Goal: Information Seeking & Learning: Compare options

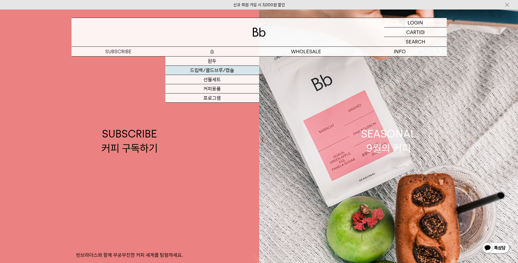
click at [231, 73] on link "드립백/콜드브루/캡슐" at bounding box center [212, 70] width 94 height 9
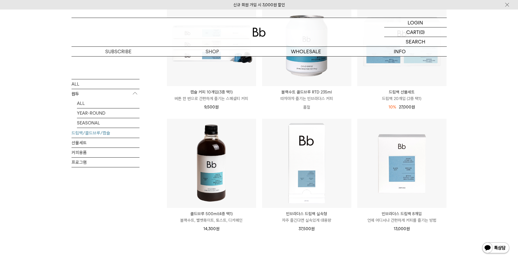
scroll to position [262, 0]
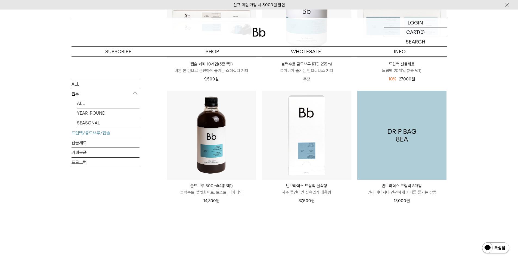
click at [425, 165] on img at bounding box center [401, 135] width 89 height 89
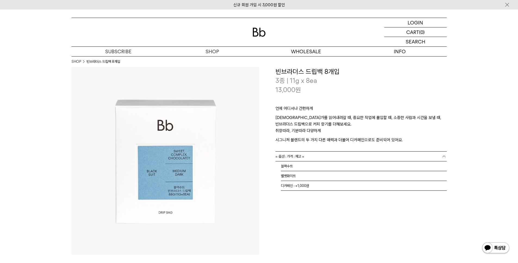
click at [334, 157] on link "= 옵션 : 가격 : 재고 =" at bounding box center [361, 157] width 171 height 10
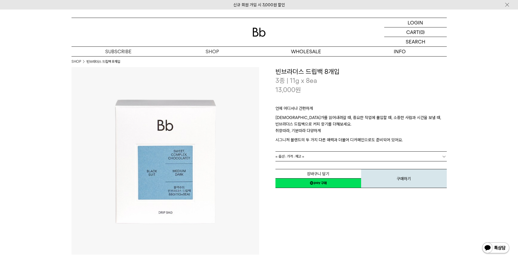
click at [334, 157] on link "= 옵션 : 가격 : 재고 =" at bounding box center [361, 157] width 171 height 10
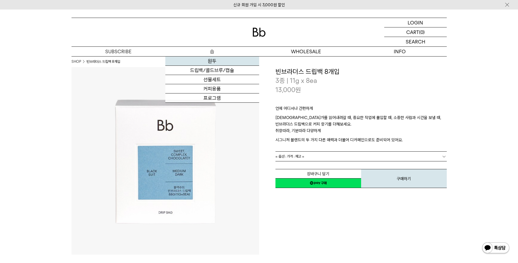
click at [214, 63] on link "원두" at bounding box center [212, 61] width 94 height 9
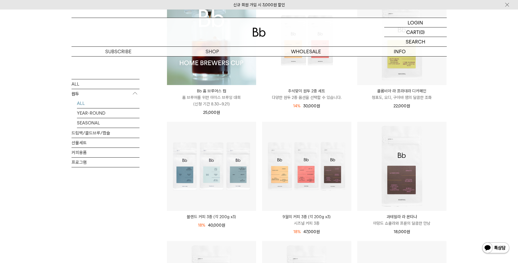
scroll to position [63, 0]
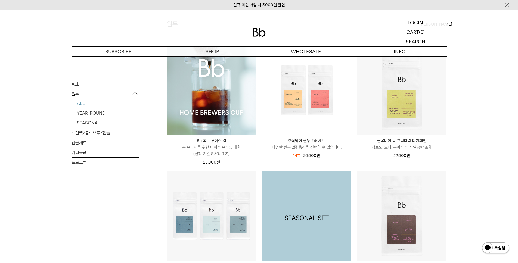
click at [316, 205] on img at bounding box center [306, 216] width 89 height 89
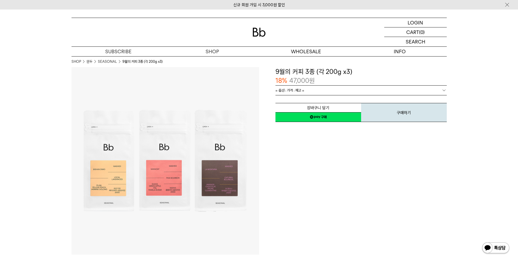
click at [296, 86] on span "= 옵션 : 가격 : 재고 =" at bounding box center [290, 91] width 29 height 10
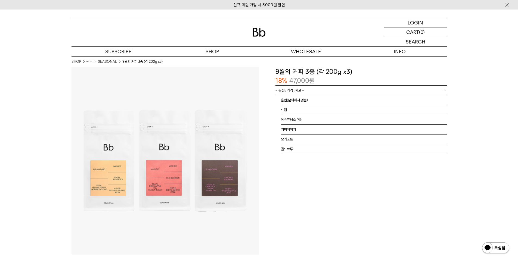
click at [296, 91] on span "= 옵션 : 가격 : 재고 =" at bounding box center [290, 91] width 29 height 10
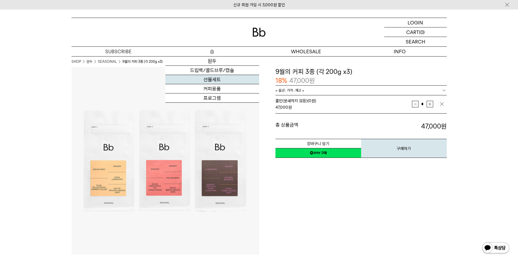
click at [221, 82] on link "선물세트" at bounding box center [212, 79] width 94 height 9
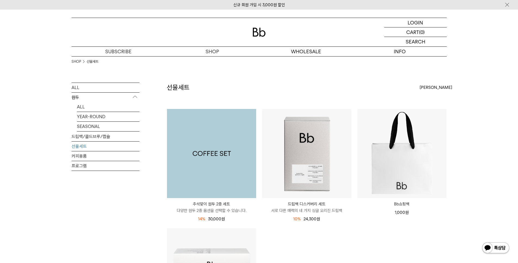
click at [203, 153] on img at bounding box center [211, 153] width 89 height 89
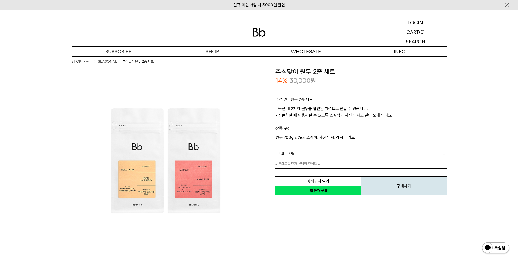
click at [338, 155] on link "= 분쇄도 선택 =" at bounding box center [361, 154] width 171 height 10
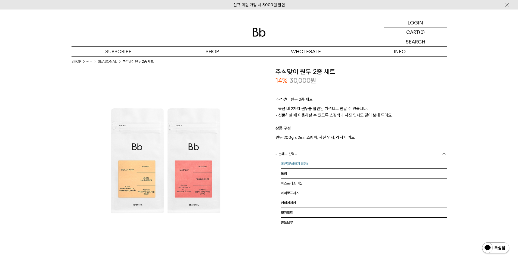
click at [331, 163] on li "홀빈(분쇄하지 않음)" at bounding box center [364, 164] width 166 height 10
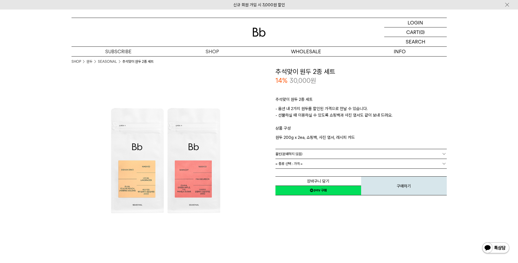
click at [331, 163] on link "= 종류 선택 : 가격 =" at bounding box center [361, 164] width 171 height 10
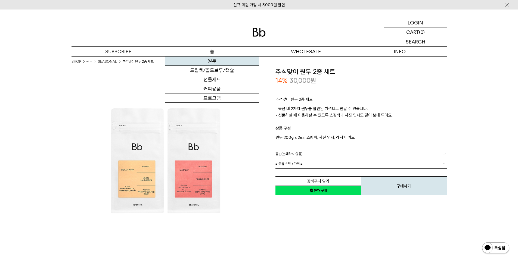
click at [227, 64] on link "원두" at bounding box center [212, 61] width 94 height 9
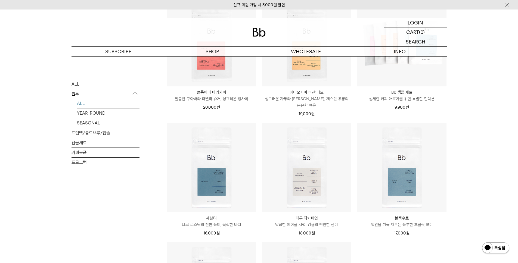
scroll to position [332, 0]
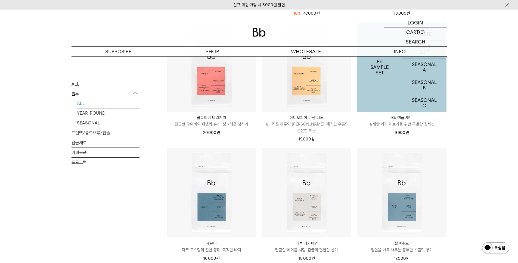
click at [372, 89] on img at bounding box center [401, 67] width 89 height 89
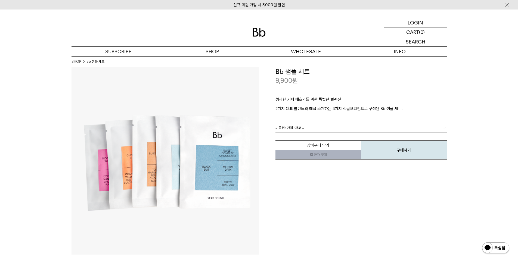
click at [345, 126] on link "= 옵션 : 가격 : 재고 =" at bounding box center [361, 128] width 171 height 10
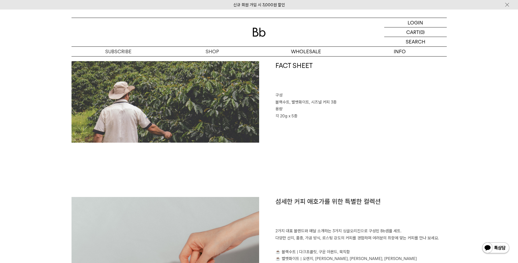
scroll to position [398, 0]
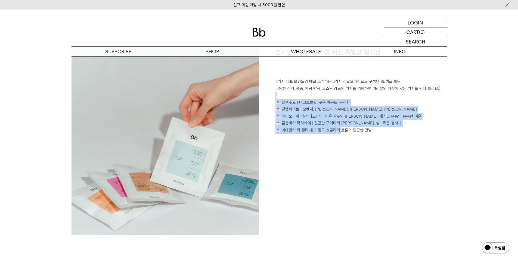
drag, startPoint x: 339, startPoint y: 133, endPoint x: 345, endPoint y: 95, distance: 38.4
click at [345, 95] on p "2가지 대표 블렌드와 매달 소개하는 3가지 싱글오리진으로 구성된 Bb샘플 세트. 다양한 산지, 품종, 가공 방식, 로스팅 강도의 커피를 경험하…" at bounding box center [361, 105] width 171 height 55
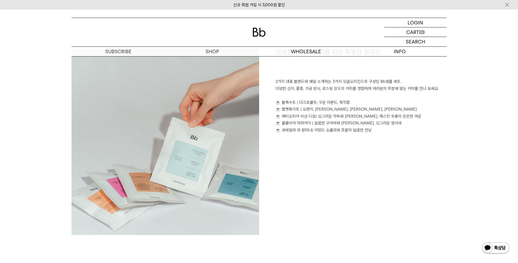
click at [361, 157] on div "섬세한 커피 애호가를 위한 특별한 컬렉션 2가지 대표 블렌드와 매달 소개하는 3가지 싱글오리진으로 구성된 Bb샘플 세트. 다양한 산지, 품종,…" at bounding box center [353, 142] width 188 height 188
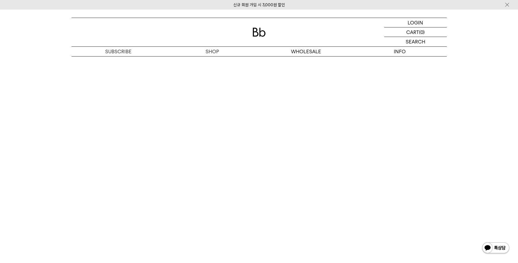
scroll to position [1026, 0]
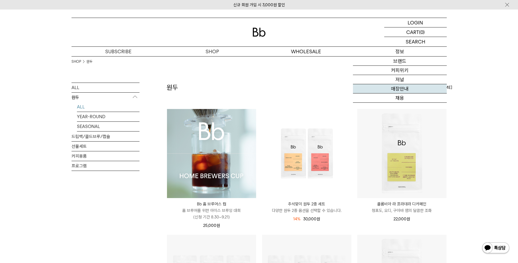
click at [372, 87] on link "매장안내" at bounding box center [400, 88] width 94 height 9
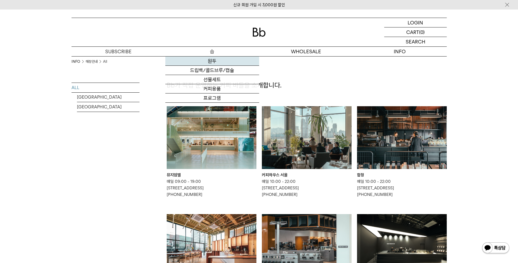
click at [212, 60] on link "원두" at bounding box center [212, 61] width 94 height 9
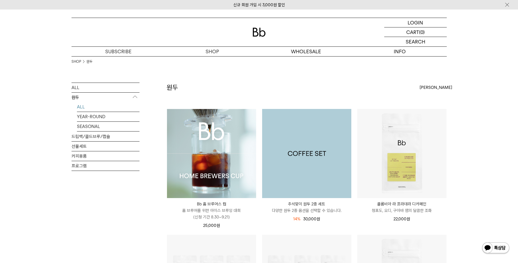
scroll to position [90, 0]
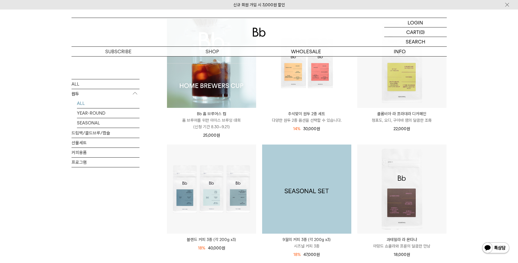
click at [310, 164] on img at bounding box center [306, 189] width 89 height 89
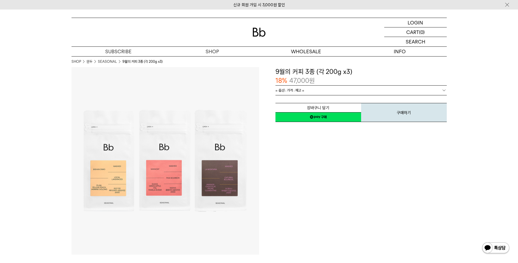
click at [319, 92] on link "= 옵션 : 가격 : 재고 =" at bounding box center [361, 91] width 171 height 10
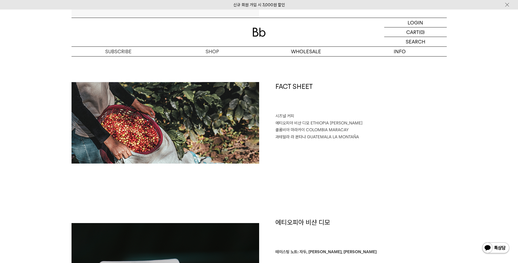
scroll to position [255, 0]
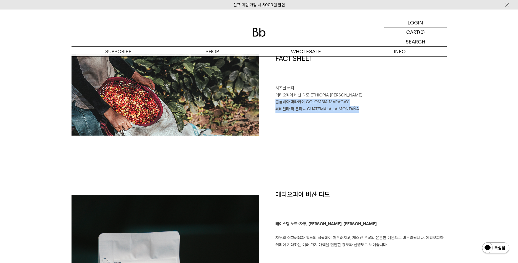
drag, startPoint x: 364, startPoint y: 137, endPoint x: 274, endPoint y: 101, distance: 97.2
click at [274, 101] on div "FACT SHEET 시즈널 커피 에티오피아 비샨 디모 ETHIOPIA BISHAN DIMO 콜롬비아 마라카이 COLOMBIA MARACAY 과…" at bounding box center [259, 122] width 375 height 136
click at [286, 150] on div "FACT SHEET 시즈널 커피 에티오피아 비샨 디모 ETHIOPIA BISHAN DIMO 콜롬비아 마라카이 COLOMBIA MARACAY 과…" at bounding box center [259, 122] width 375 height 136
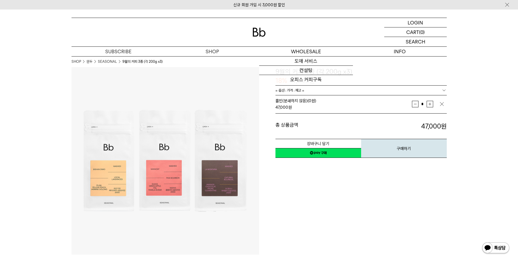
scroll to position [3, 0]
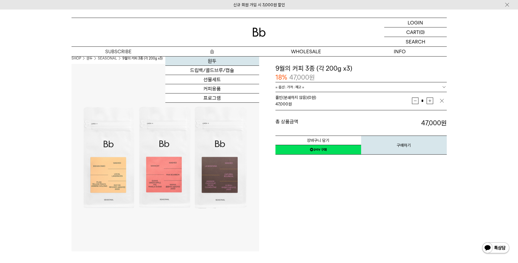
click at [227, 60] on link "원두" at bounding box center [212, 61] width 94 height 9
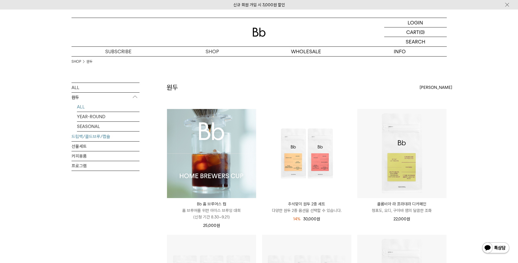
click at [120, 137] on link "드립백/콜드브루/캡슐" at bounding box center [106, 137] width 68 height 10
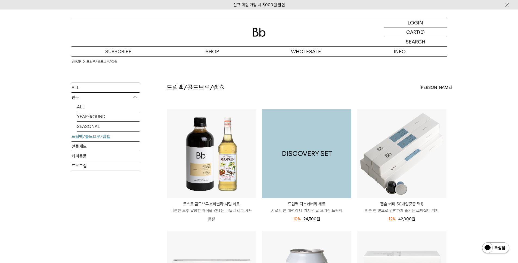
click at [303, 150] on img at bounding box center [306, 153] width 89 height 89
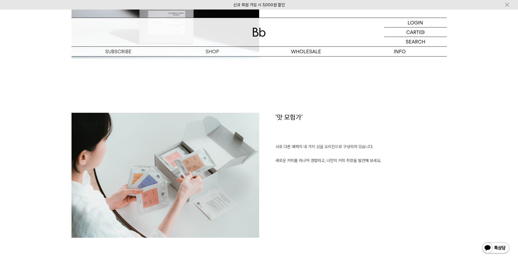
scroll to position [555, 0]
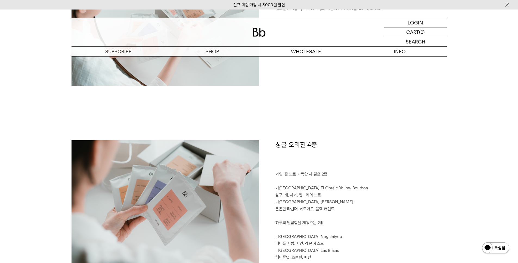
drag, startPoint x: 280, startPoint y: 186, endPoint x: 346, endPoint y: 197, distance: 67.7
click at [346, 197] on p "- [GEOGRAPHIC_DATA] El Obraje Yellow Bourbon 살구, 배, 사과, 얼그레이 노트" at bounding box center [361, 192] width 171 height 14
drag, startPoint x: 339, startPoint y: 202, endPoint x: 292, endPoint y: 202, distance: 47.1
click at [292, 202] on p "- [GEOGRAPHIC_DATA] [PERSON_NAME]" at bounding box center [361, 202] width 171 height 7
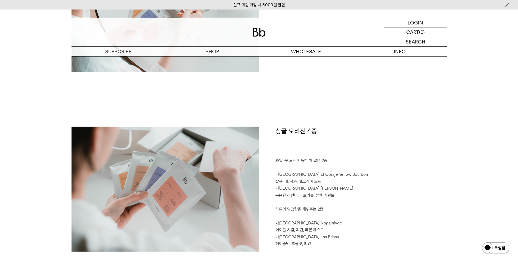
click at [292, 202] on p at bounding box center [361, 202] width 171 height 7
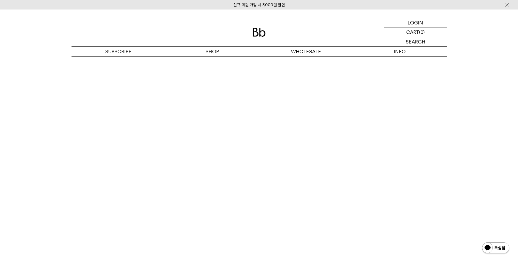
scroll to position [1183, 0]
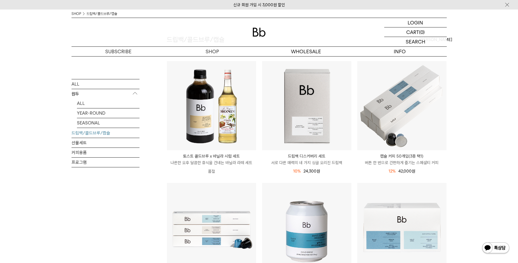
scroll to position [20, 0]
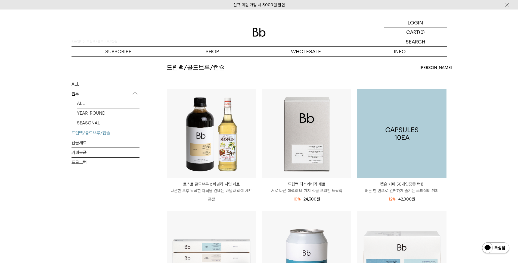
click at [434, 131] on img at bounding box center [401, 133] width 89 height 89
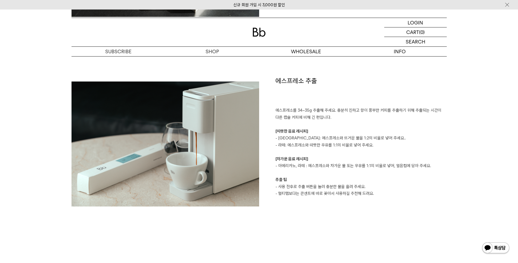
scroll to position [509, 0]
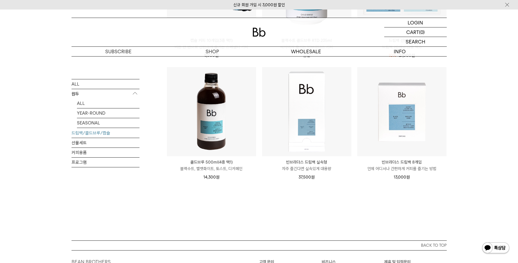
scroll to position [233, 0]
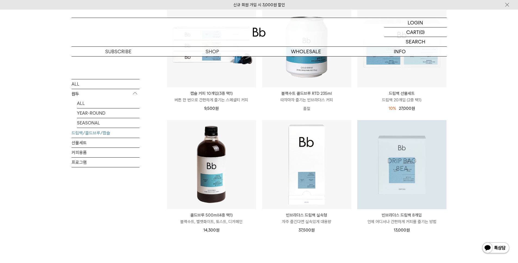
click at [443, 186] on img at bounding box center [401, 164] width 89 height 89
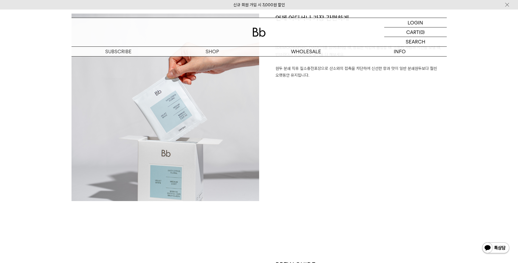
scroll to position [261, 0]
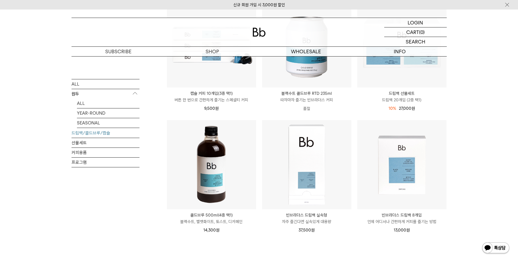
click at [122, 58] on div "ALL 원두 ALL YEAR-ROUND SEASONAL 드립백/콜드브루/캡슐 선물세트 커피용품 프로그램" at bounding box center [106, 72] width 68 height 444
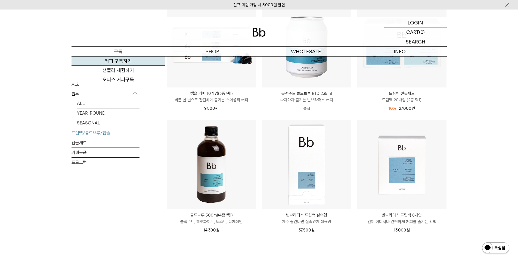
click at [122, 62] on link "커피 구독하기" at bounding box center [119, 61] width 94 height 9
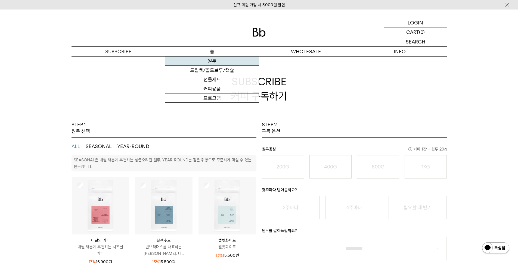
click at [215, 58] on link "원두" at bounding box center [212, 61] width 94 height 9
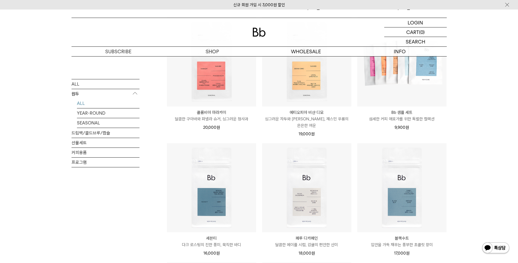
scroll to position [218, 0]
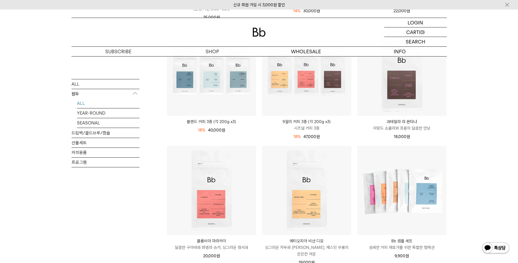
scroll to position [218, 0]
